Goal: Information Seeking & Learning: Learn about a topic

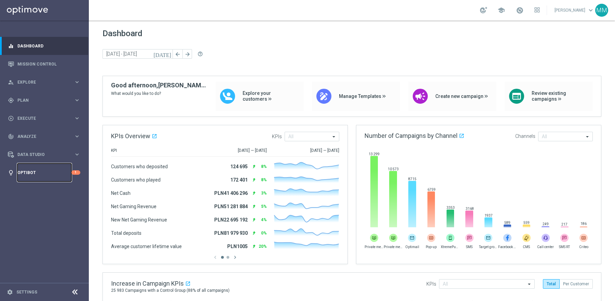
click at [40, 172] on link "Optibot" at bounding box center [44, 173] width 54 height 18
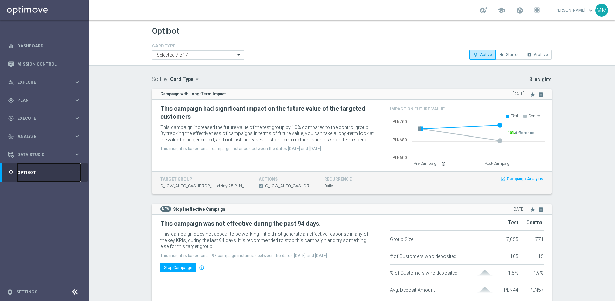
scroll to position [31, 0]
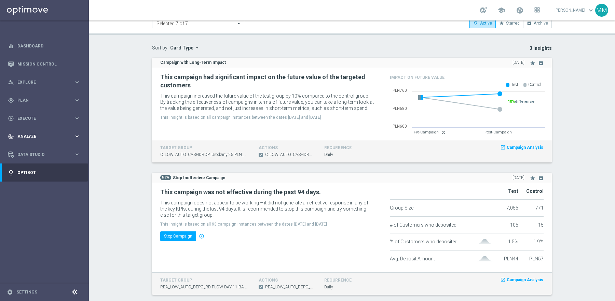
click at [51, 137] on span "Analyze" at bounding box center [45, 137] width 56 height 4
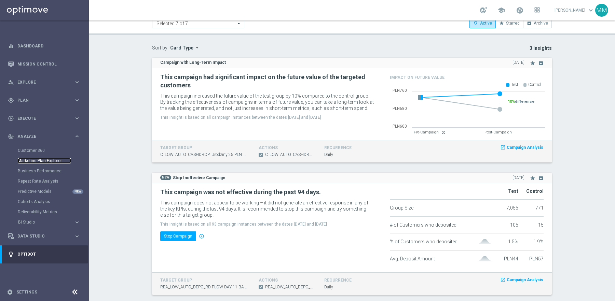
click at [34, 160] on link "Marketing Plan Explorer" at bounding box center [44, 160] width 53 height 5
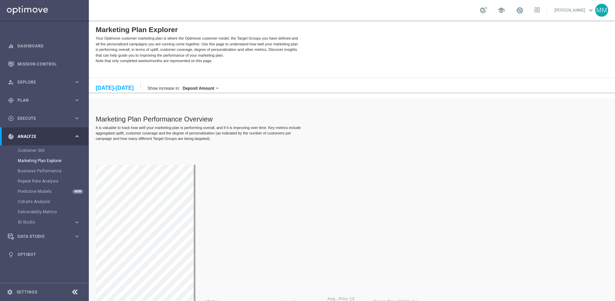
click at [113, 91] on div "[DATE]-[DATE]" at bounding box center [115, 88] width 38 height 6
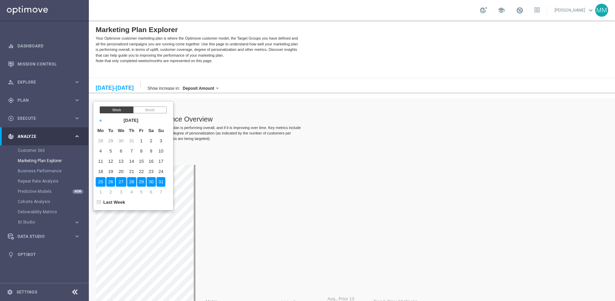
click at [150, 111] on div "Month" at bounding box center [149, 110] width 33 height 7
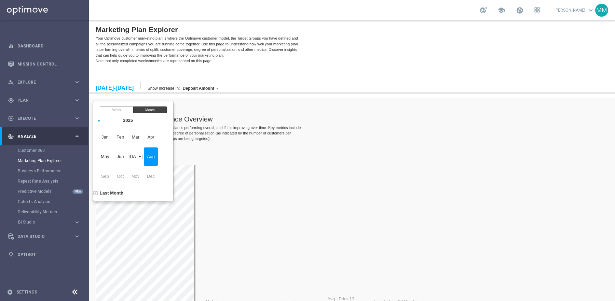
click at [158, 157] on span "Aug" at bounding box center [151, 157] width 14 height 18
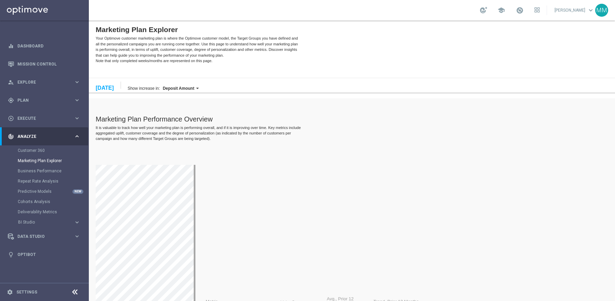
click at [194, 89] on label "Deposit Amount" at bounding box center [178, 88] width 31 height 5
click at [203, 126] on label "Wager Amount" at bounding box center [186, 125] width 51 height 9
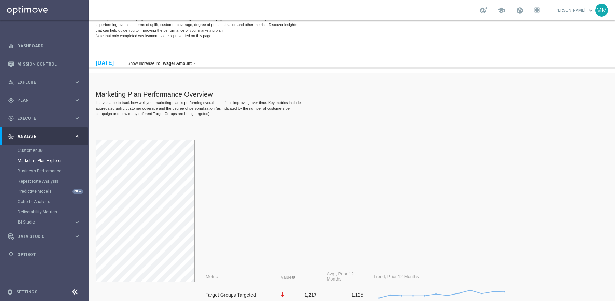
scroll to position [23, 0]
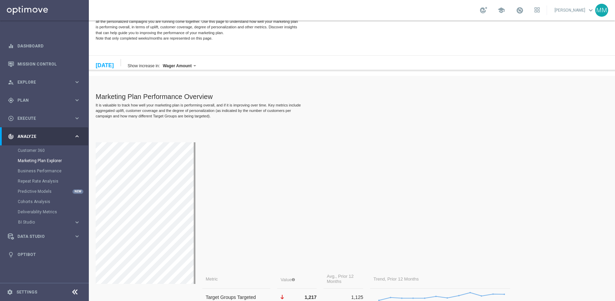
click at [114, 63] on div "[DATE]" at bounding box center [105, 66] width 18 height 6
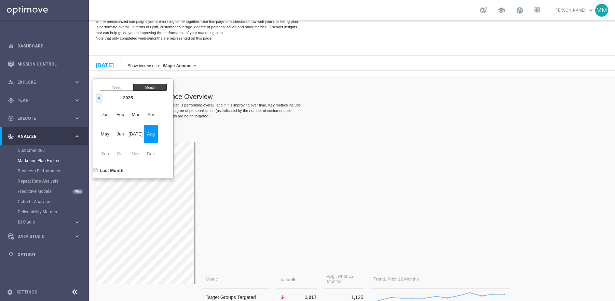
click at [102, 99] on th "«" at bounding box center [99, 98] width 7 height 10
click at [158, 136] on span "Aug" at bounding box center [151, 134] width 14 height 18
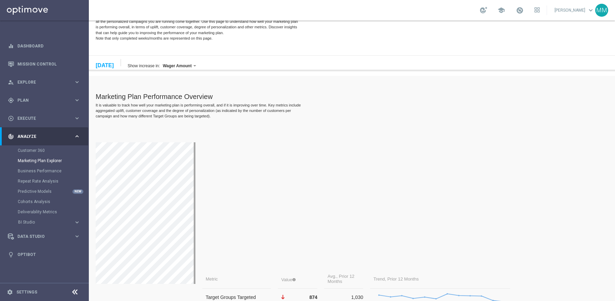
click at [209, 123] on div "Metric Value Avg., Prior 12 Months Trend, Prior 12 Months Target Groups Targete…" at bounding box center [306, 274] width 421 height 310
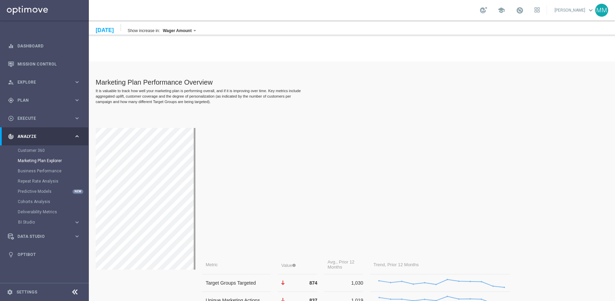
scroll to position [26, 0]
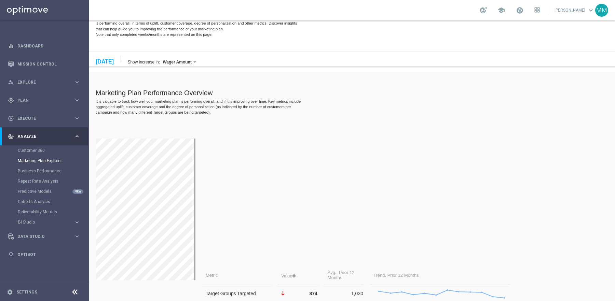
click at [121, 63] on div "[DATE] [DATE]" at bounding box center [108, 58] width 25 height 7
click at [114, 60] on div "[DATE]" at bounding box center [105, 62] width 18 height 6
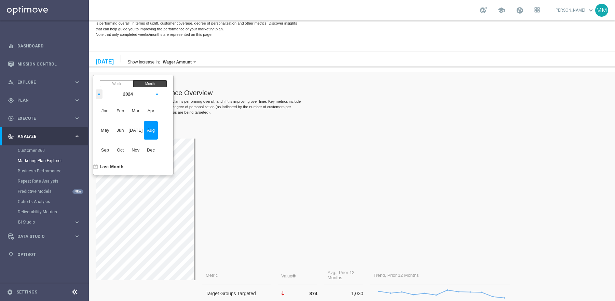
click at [101, 93] on th "«" at bounding box center [99, 95] width 7 height 10
click at [155, 129] on span "Aug" at bounding box center [151, 130] width 14 height 18
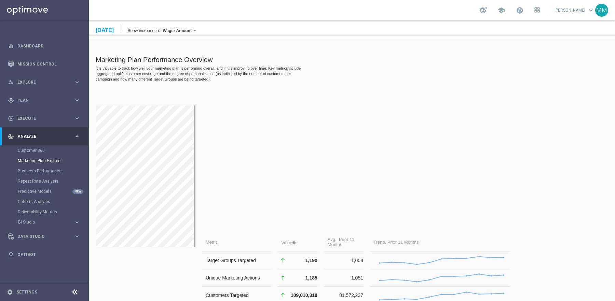
scroll to position [52, 0]
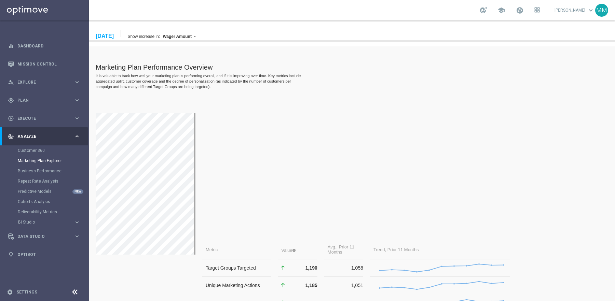
click at [114, 37] on div "[DATE]" at bounding box center [105, 36] width 18 height 6
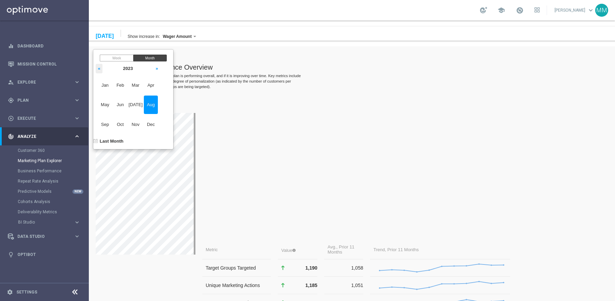
click at [101, 71] on th "«" at bounding box center [99, 69] width 7 height 10
click at [158, 109] on span "Aug" at bounding box center [151, 105] width 14 height 18
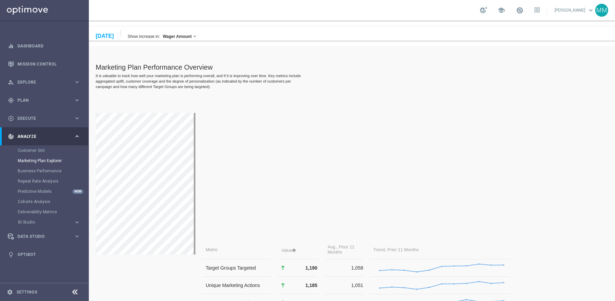
click at [213, 87] on div "It is valuable to track how well your marketing plan is performing overall, and…" at bounding box center [199, 81] width 207 height 16
click at [212, 87] on div "It is valuable to track how well your marketing plan is performing overall, and…" at bounding box center [199, 81] width 207 height 16
click at [114, 34] on div "[DATE]" at bounding box center [105, 36] width 18 height 6
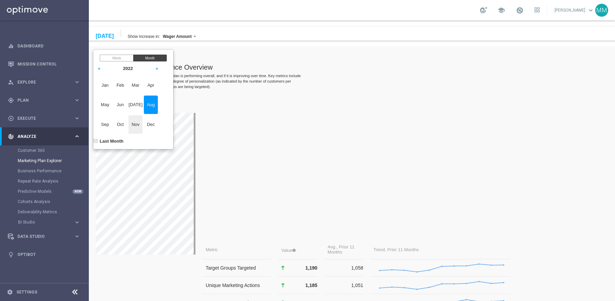
click at [134, 123] on span "Nov" at bounding box center [135, 124] width 14 height 18
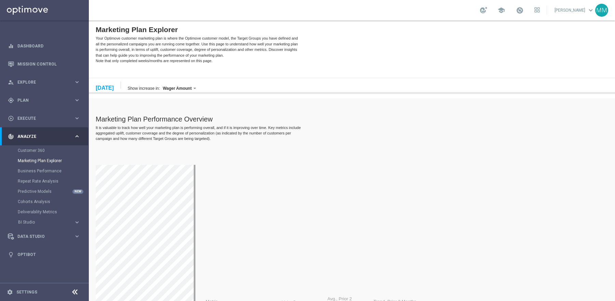
click at [143, 126] on div "It is valuable to track how well your marketing plan is performing overall, and…" at bounding box center [199, 133] width 207 height 16
click at [114, 86] on div "[DATE]" at bounding box center [105, 88] width 18 height 6
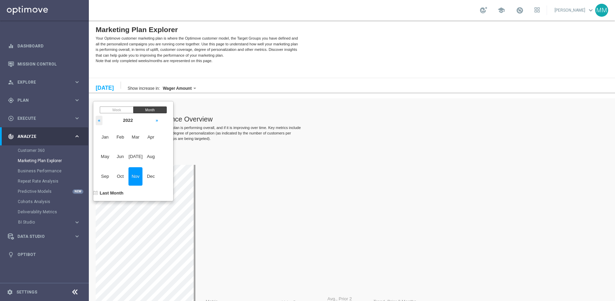
click at [102, 118] on th "«" at bounding box center [99, 121] width 7 height 10
click at [112, 134] on span "Jan" at bounding box center [105, 137] width 14 height 18
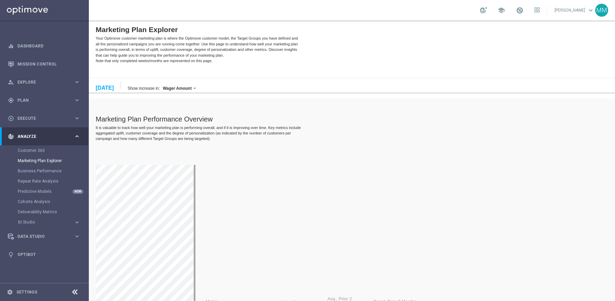
click at [176, 116] on div "Marketing Plan Performance Overview" at bounding box center [306, 119] width 421 height 8
click at [193, 85] on div "[DATE] [DATE] Show increase in: Wager Amount Number Of Live Tickets Deposit Amo…" at bounding box center [352, 86] width 526 height 16
